Goal: Task Accomplishment & Management: Manage account settings

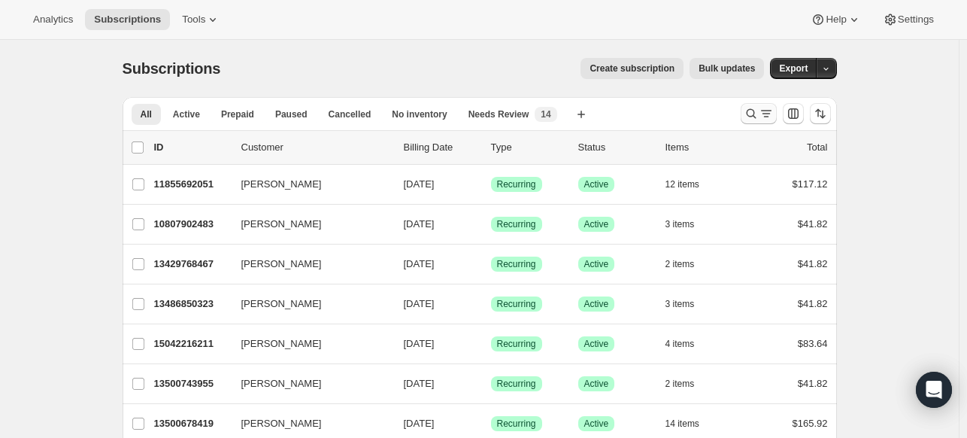
click at [756, 114] on icon "Search and filter results" at bounding box center [751, 114] width 10 height 10
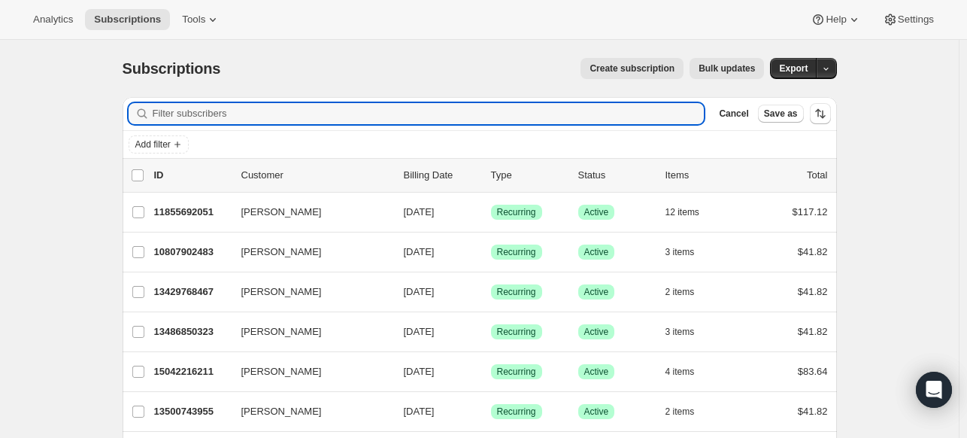
paste input "[EMAIL_ADDRESS][DOMAIN_NAME]"
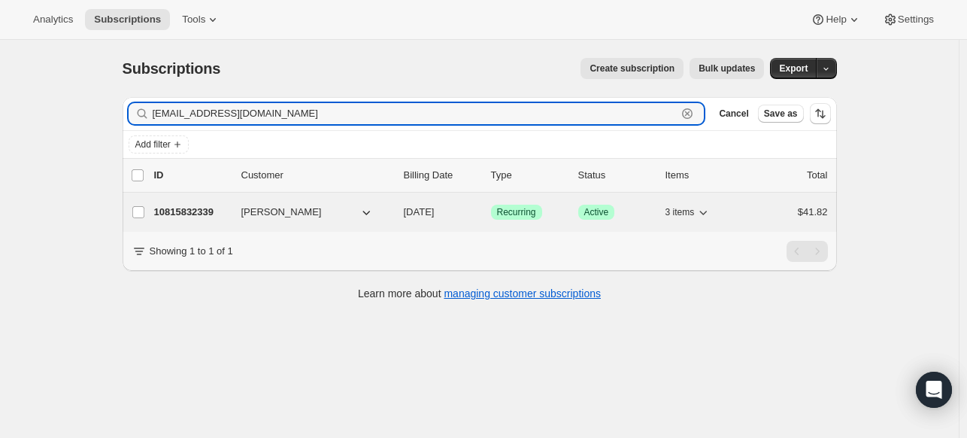
type input "[EMAIL_ADDRESS][DOMAIN_NAME]"
click at [220, 211] on p "10815832339" at bounding box center [191, 212] width 75 height 15
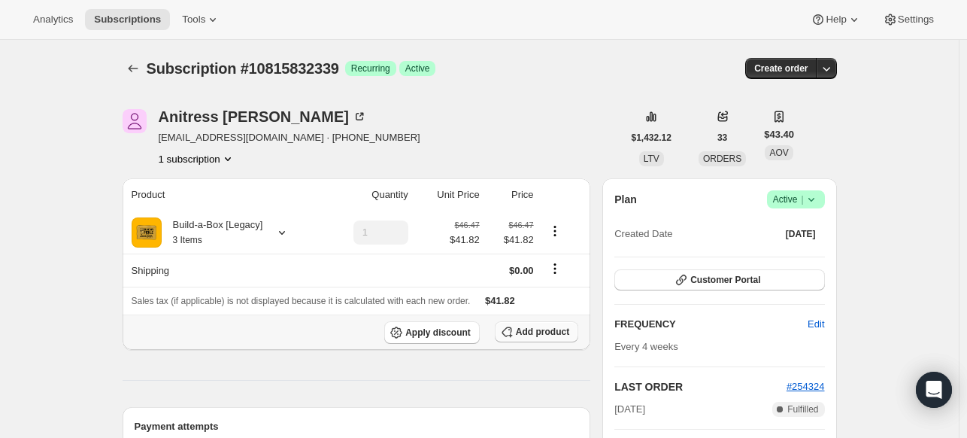
click at [503, 333] on icon "button" at bounding box center [506, 331] width 15 height 15
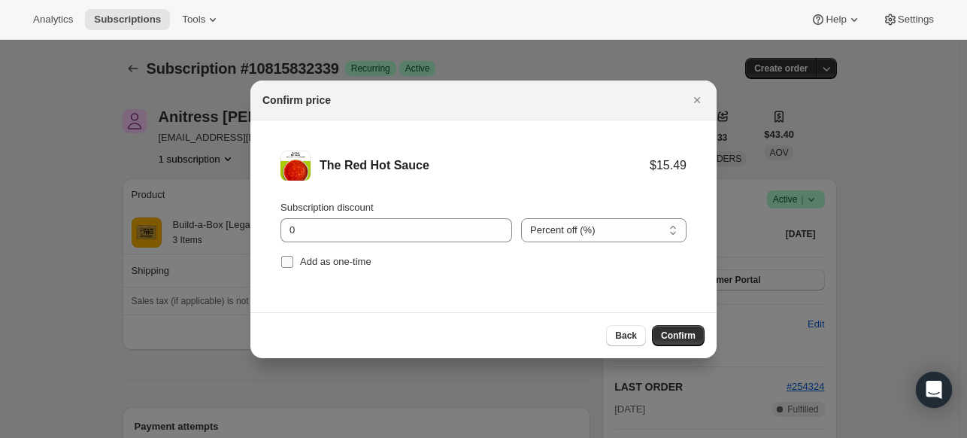
click at [311, 265] on span "Add as one-time" at bounding box center [335, 261] width 71 height 11
click at [293, 265] on input "Add as one-time" at bounding box center [287, 262] width 12 height 12
checkbox input "true"
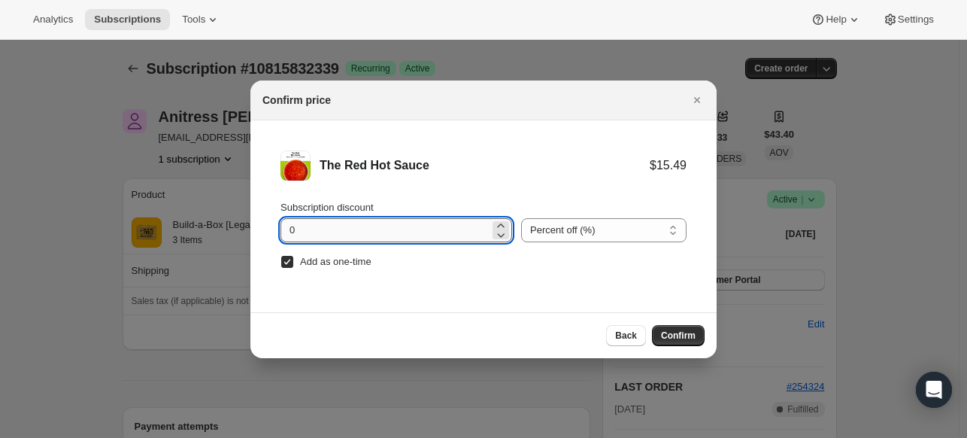
click at [319, 237] on input "0" at bounding box center [384, 230] width 209 height 24
type input "100"
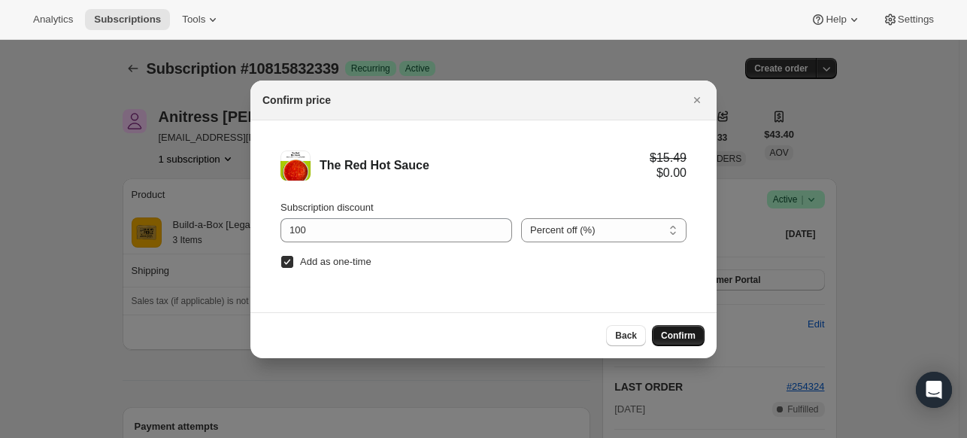
click at [666, 326] on button "Confirm" at bounding box center [678, 335] width 53 height 21
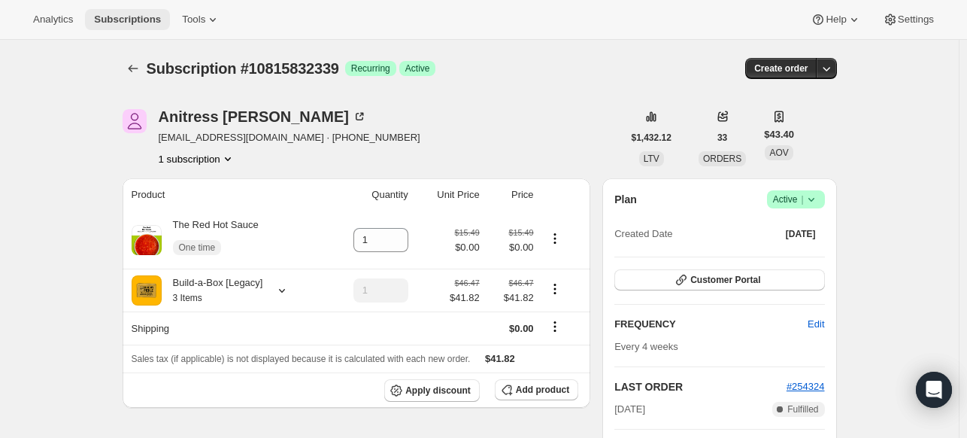
click at [147, 26] on button "Subscriptions" at bounding box center [127, 19] width 85 height 21
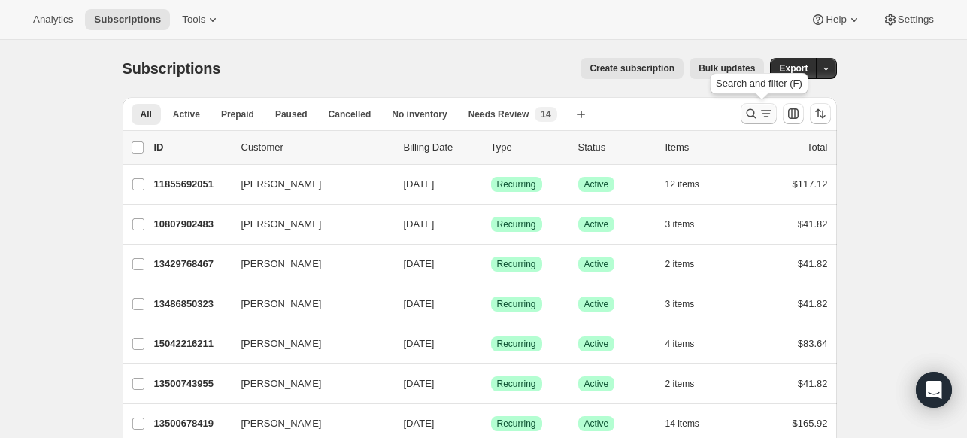
click at [755, 114] on icon "Search and filter results" at bounding box center [751, 113] width 15 height 15
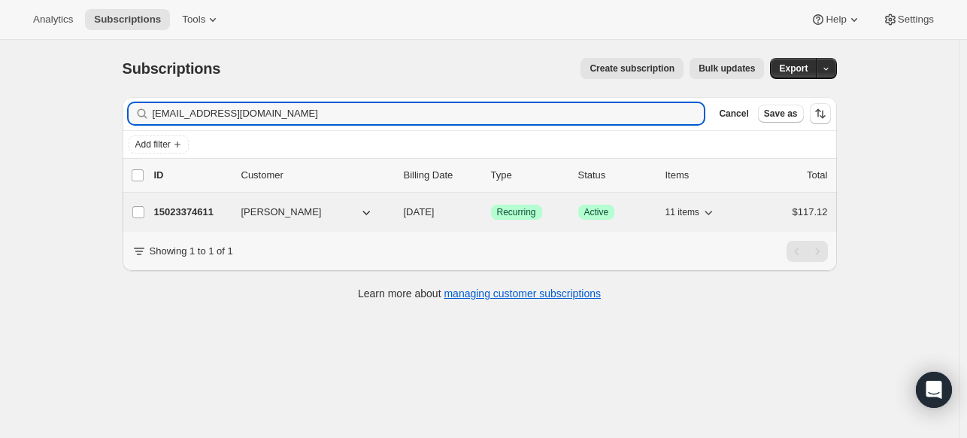
type input "[EMAIL_ADDRESS][DOMAIN_NAME]"
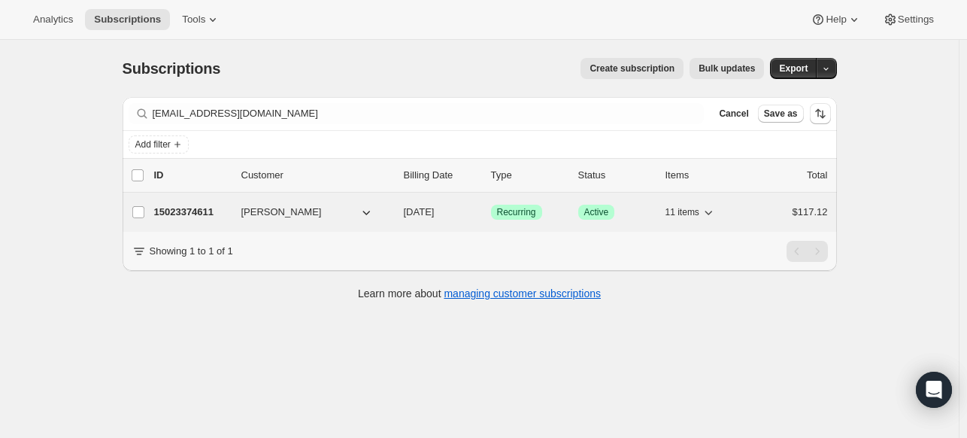
click at [180, 206] on p "15023374611" at bounding box center [191, 212] width 75 height 15
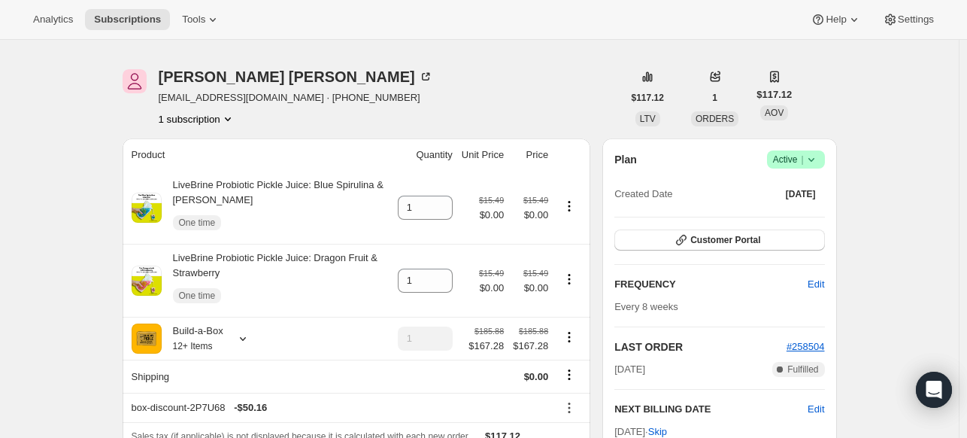
scroll to position [150, 0]
